Goal: Task Accomplishment & Management: Complete application form

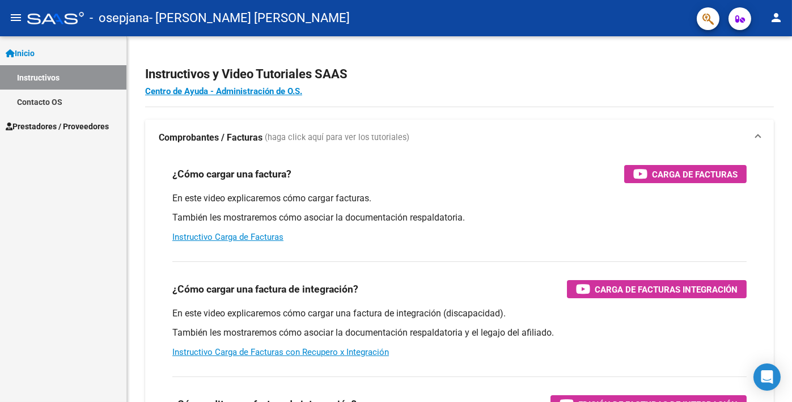
click at [54, 100] on link "Contacto OS" at bounding box center [63, 102] width 126 height 24
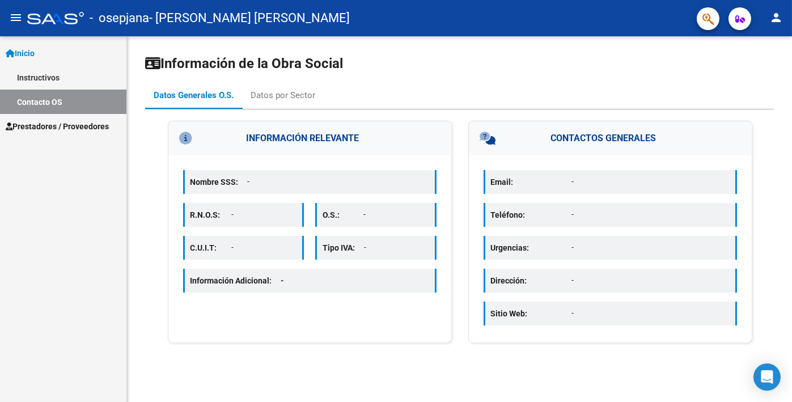
click at [39, 127] on span "Prestadores / Proveedores" at bounding box center [57, 126] width 103 height 12
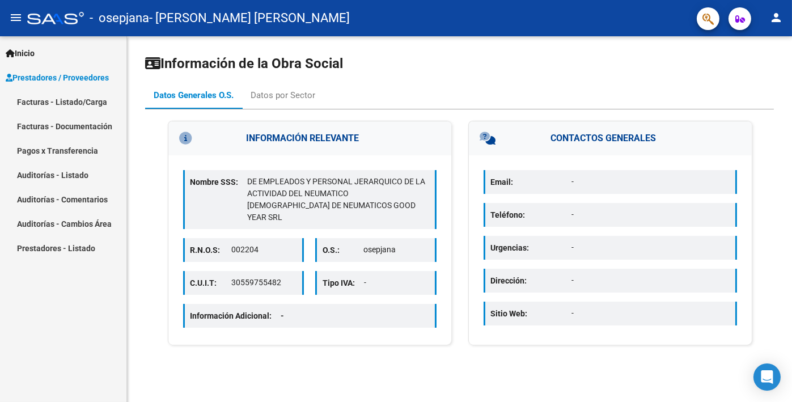
click at [60, 99] on link "Facturas - Listado/Carga" at bounding box center [63, 102] width 126 height 24
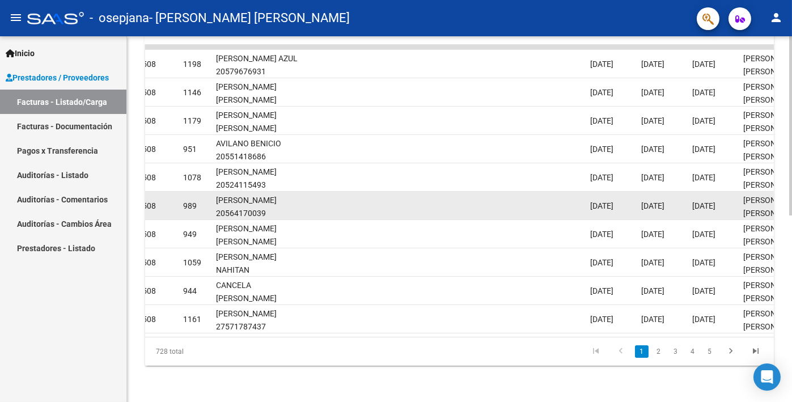
scroll to position [381, 0]
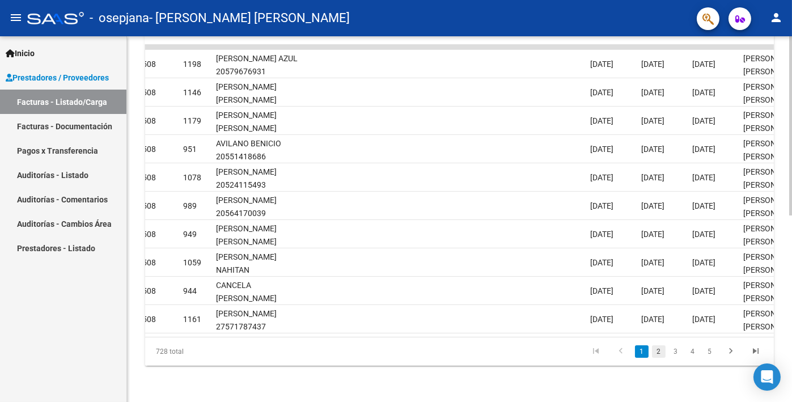
click at [658, 353] on link "2" at bounding box center [659, 351] width 14 height 12
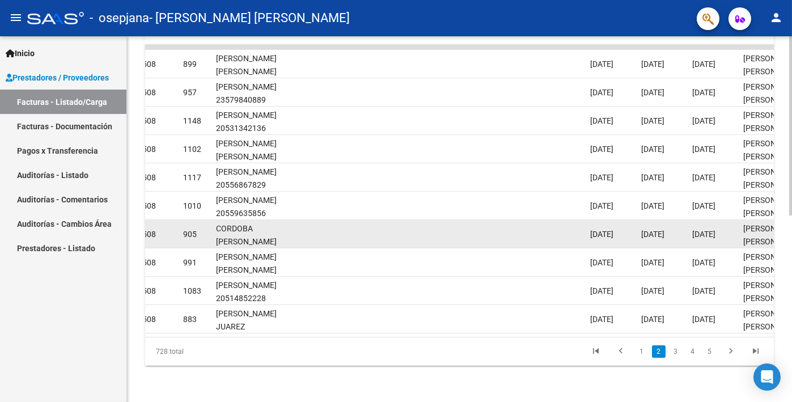
click at [261, 222] on div "CORDOBA [PERSON_NAME] 27537416810" at bounding box center [257, 241] width 82 height 39
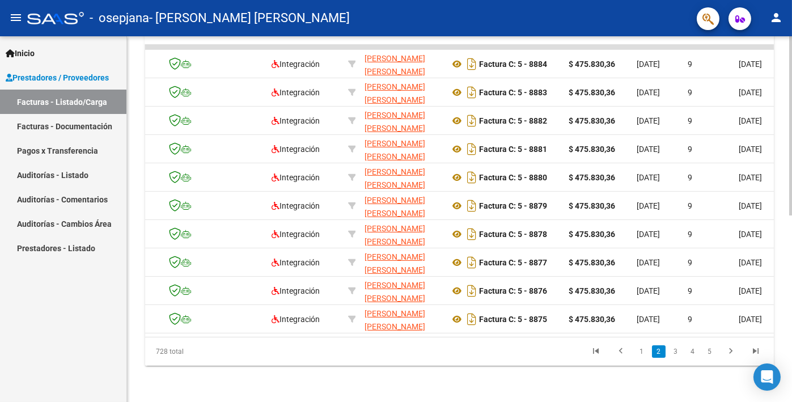
scroll to position [0, 0]
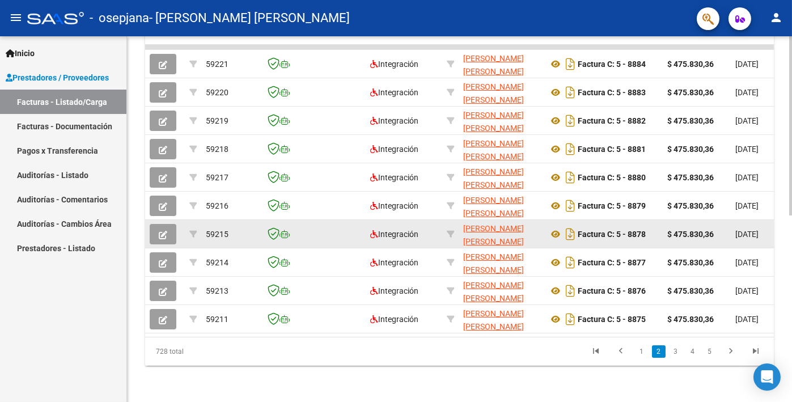
click at [162, 231] on icon "button" at bounding box center [163, 235] width 9 height 9
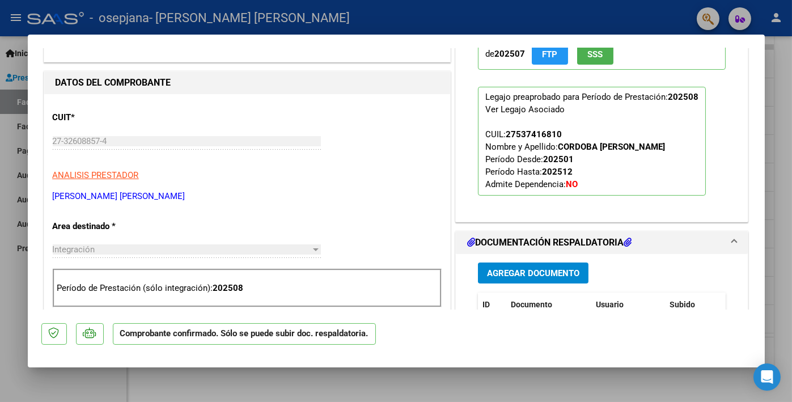
scroll to position [57, 0]
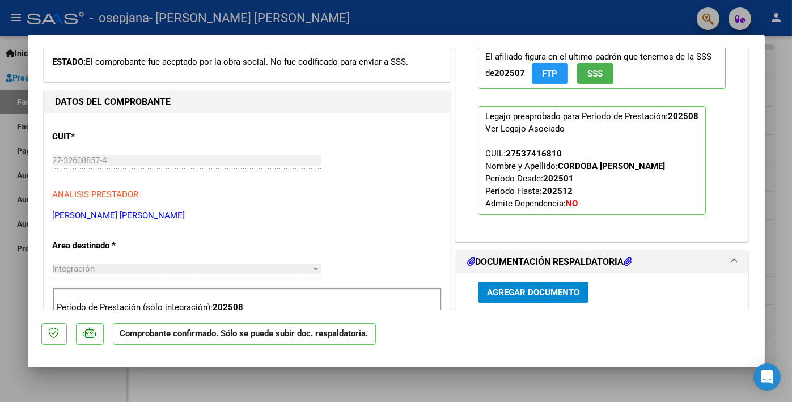
click at [584, 184] on p "Legajo preaprobado para Período de Prestación: 202508 Ver Legajo Asociado CUIL:…" at bounding box center [592, 160] width 228 height 109
drag, startPoint x: 573, startPoint y: 191, endPoint x: 481, endPoint y: 187, distance: 92.0
click at [481, 187] on p "Legajo preaprobado para Período de Prestación: 202508 Ver Legajo Asociado CUIL:…" at bounding box center [592, 160] width 228 height 109
click at [536, 187] on span "CUIL: 27537416810 Nombre y Apellido: CORDOBA [PERSON_NAME] Período Desde: 20250…" at bounding box center [575, 179] width 180 height 60
click at [563, 190] on strong "202512" at bounding box center [557, 191] width 31 height 10
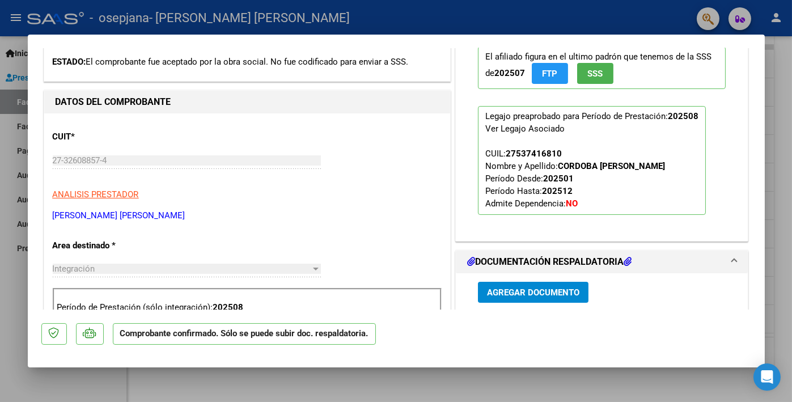
scroll to position [0, 0]
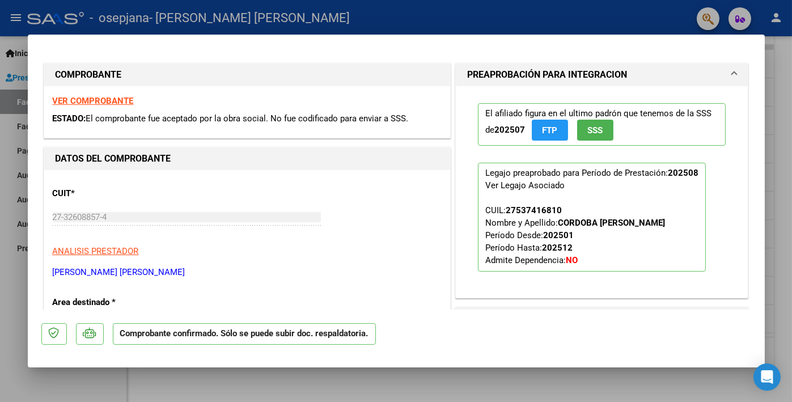
click at [10, 115] on div at bounding box center [396, 201] width 792 height 402
type input "$ 0,00"
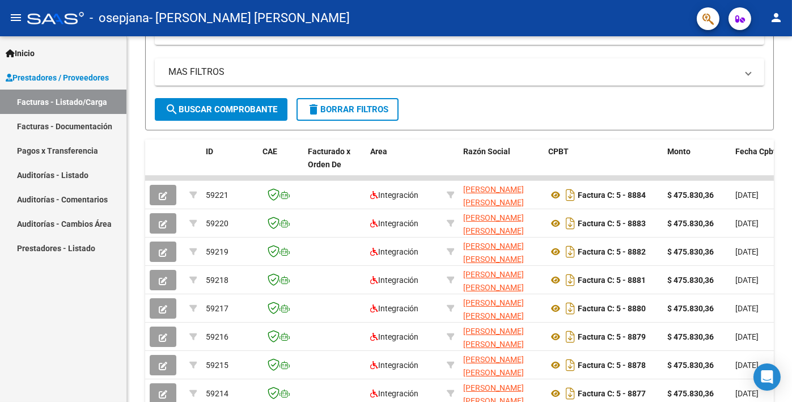
scroll to position [98, 0]
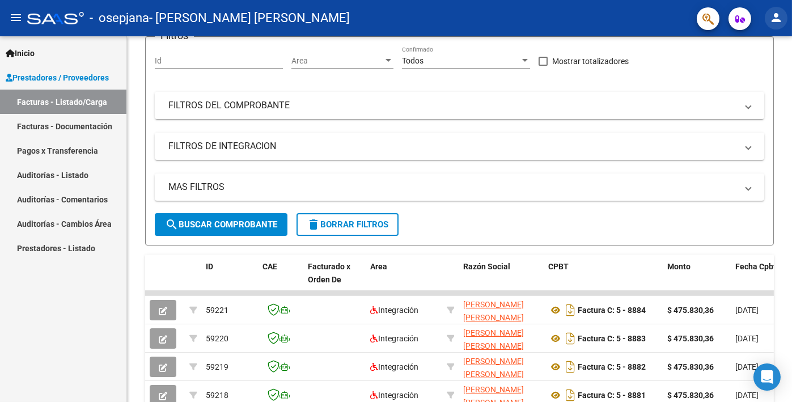
click at [777, 18] on mat-icon "person" at bounding box center [776, 18] width 14 height 14
click at [751, 79] on button "exit_to_app Salir" at bounding box center [752, 74] width 69 height 27
